Goal: Task Accomplishment & Management: Use online tool/utility

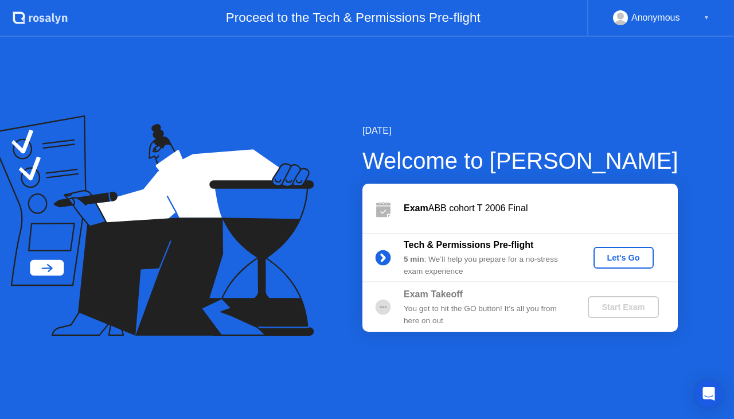
click at [600, 257] on div "Let's Go" at bounding box center [623, 257] width 51 height 9
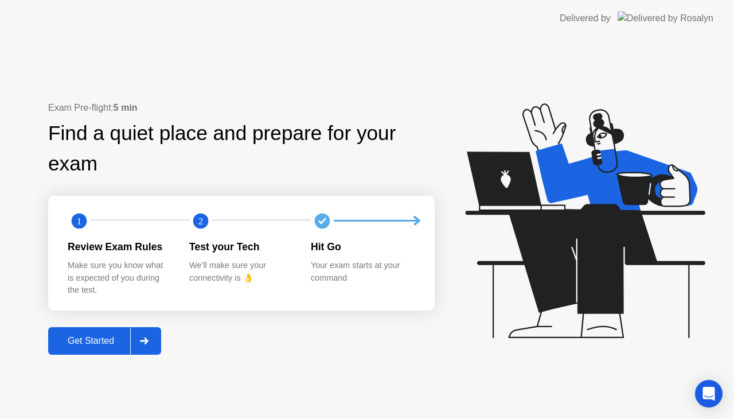
click at [99, 344] on div "Get Started" at bounding box center [91, 340] width 79 height 10
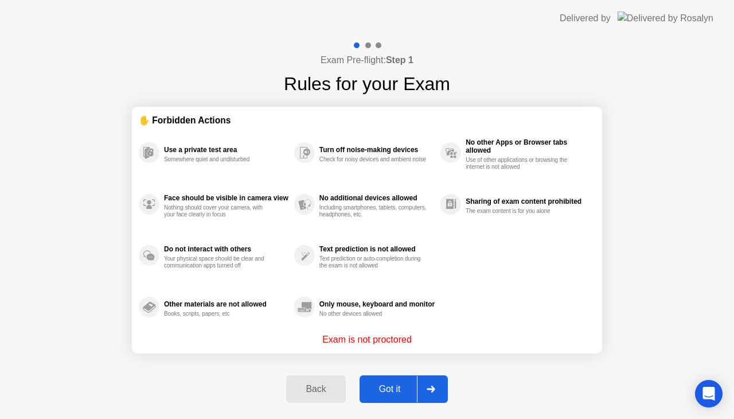
click at [387, 391] on div "Got it" at bounding box center [390, 389] width 54 height 10
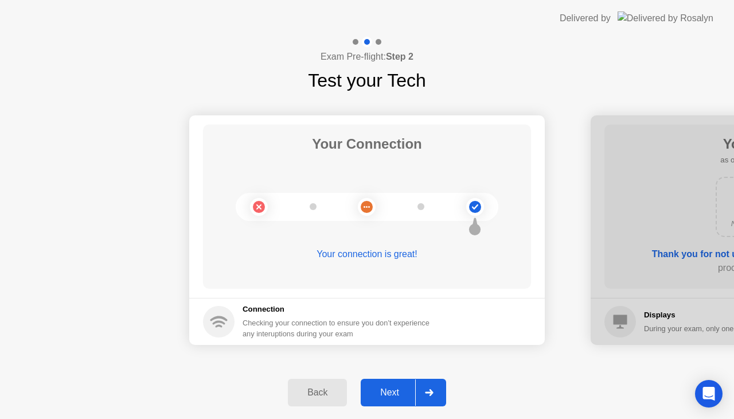
click at [387, 391] on div "Next" at bounding box center [389, 392] width 51 height 10
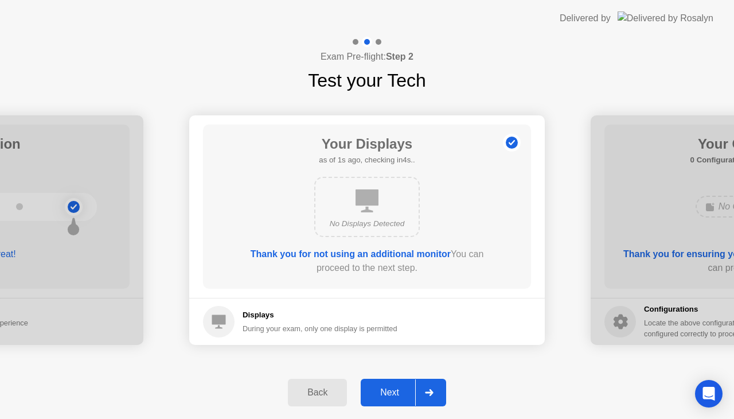
click at [387, 391] on div "Next" at bounding box center [389, 392] width 51 height 10
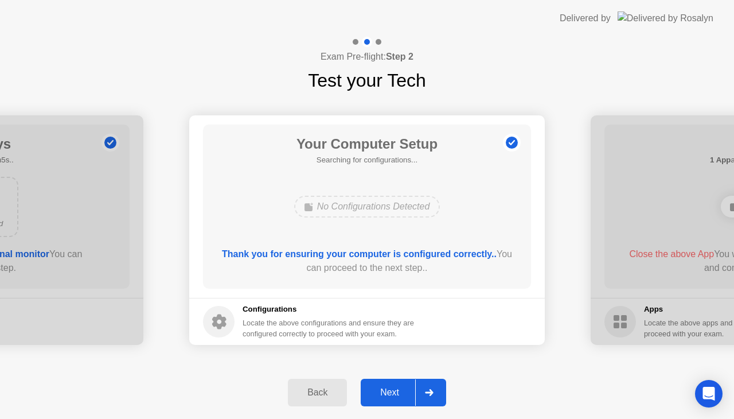
click at [387, 391] on div "Next" at bounding box center [389, 392] width 51 height 10
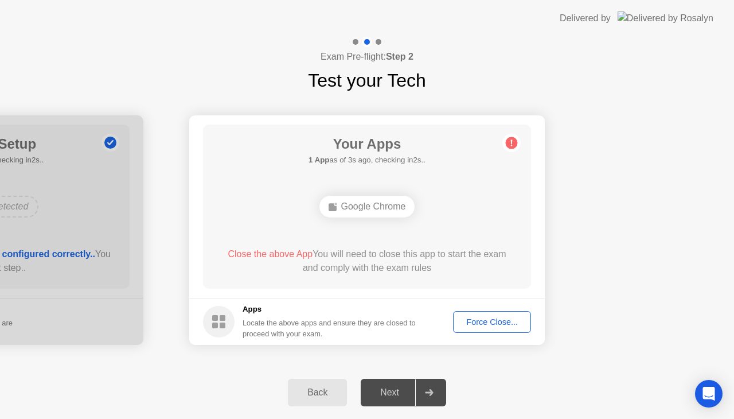
click at [475, 325] on div "Force Close..." at bounding box center [492, 321] width 70 height 9
click at [470, 324] on div "Force Close..." at bounding box center [492, 321] width 70 height 9
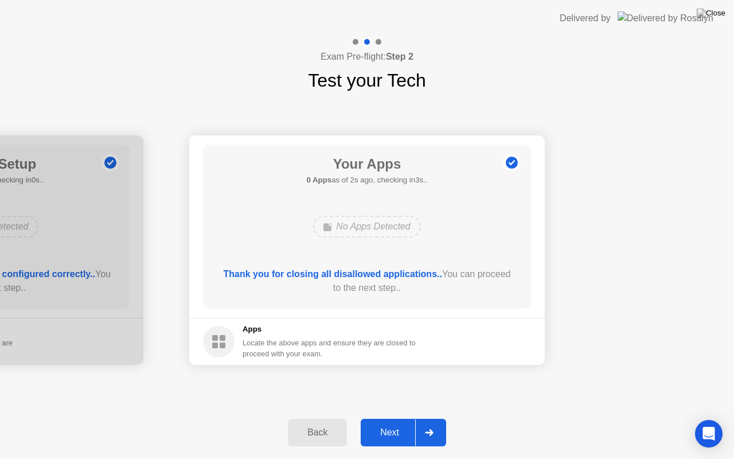
click at [375, 418] on div "Next" at bounding box center [389, 432] width 51 height 10
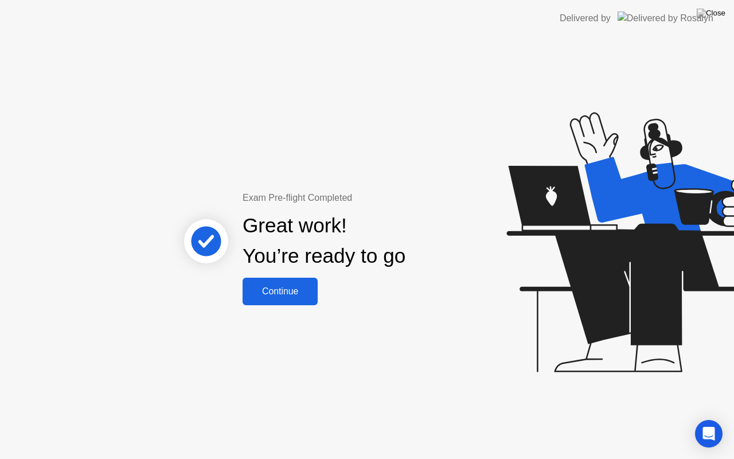
click at [274, 296] on div "Continue" at bounding box center [280, 291] width 68 height 10
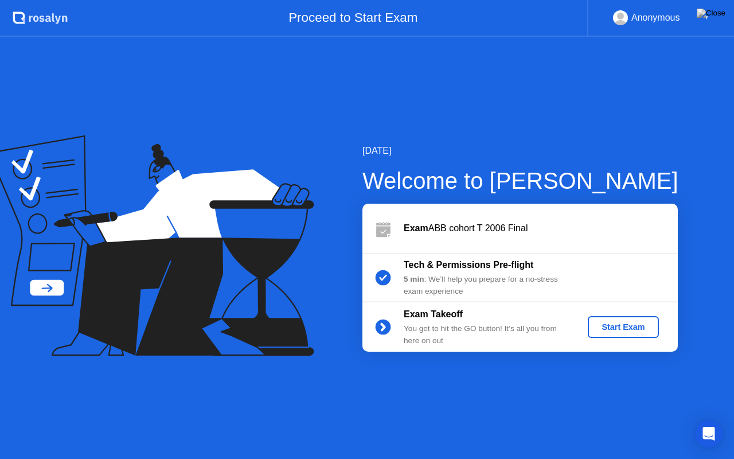
click at [653, 322] on div "Start Exam" at bounding box center [622, 326] width 61 height 9
